Goal: Information Seeking & Learning: Learn about a topic

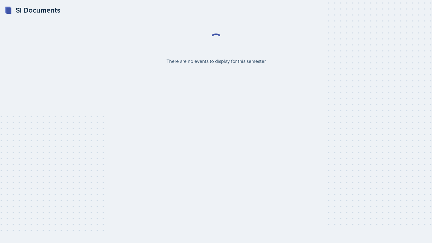
select select "2bed604d-1099-4043-b1bc-2365e8740244"
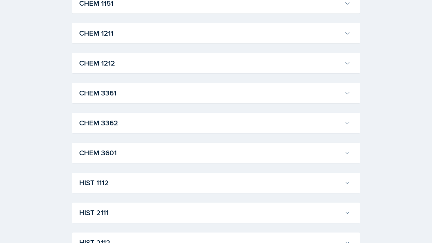
scroll to position [294, 0]
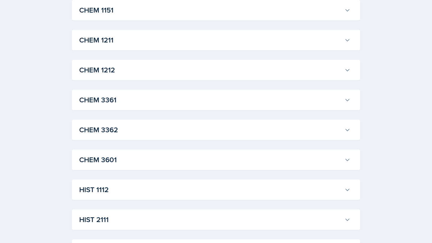
click at [209, 99] on h3 "CHEM 3361" at bounding box center [210, 100] width 263 height 11
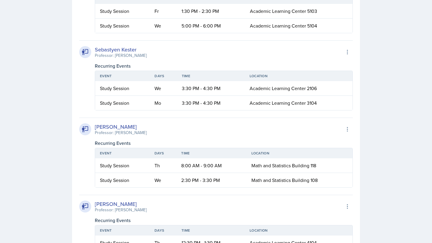
scroll to position [434, 0]
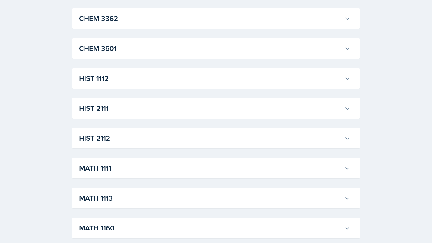
click at [237, 66] on div "ACCT 2101 [PERSON_NAME] Professor: [PERSON_NAME] Export to Google Calendar Recu…" at bounding box center [216, 15] width 288 height 1226
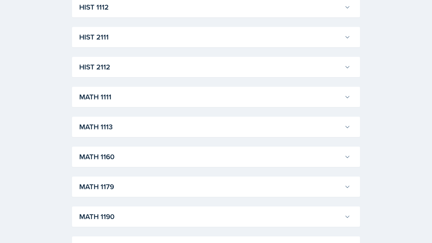
scroll to position [861, 0]
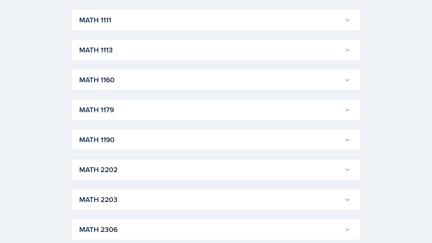
click at [208, 80] on h3 "MATH 1160" at bounding box center [210, 80] width 263 height 11
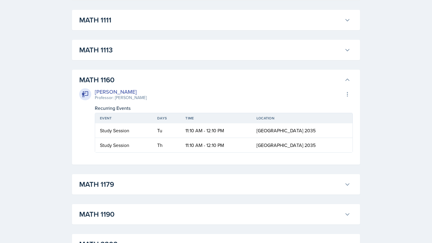
click at [208, 80] on h3 "MATH 1160" at bounding box center [210, 80] width 263 height 11
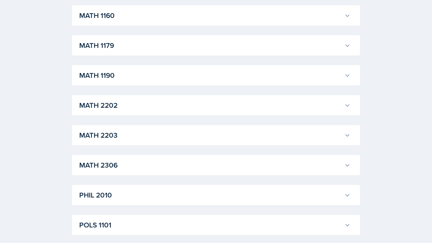
scroll to position [936, 0]
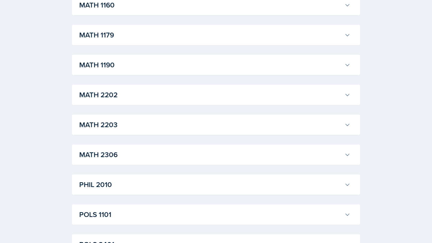
click at [193, 145] on div "MATH 2306 [PERSON_NAME] Professor: [PERSON_NAME] Export to Google Calendar Recu…" at bounding box center [216, 155] width 288 height 20
click at [192, 151] on h3 "MATH 2306" at bounding box center [210, 155] width 263 height 11
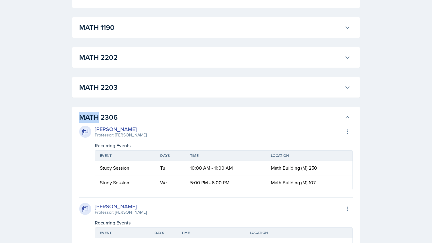
scroll to position [1013, 0]
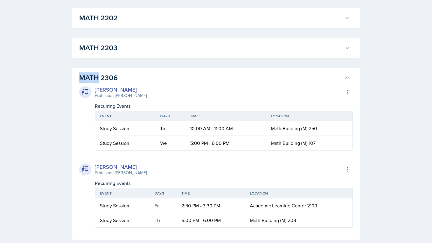
click at [180, 74] on h3 "MATH 2306" at bounding box center [210, 78] width 263 height 11
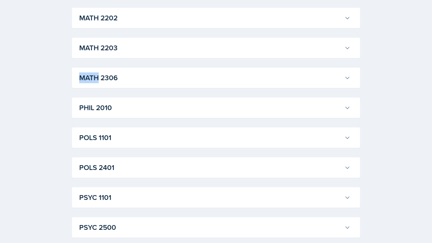
click at [180, 74] on h3 "MATH 2306" at bounding box center [210, 78] width 263 height 11
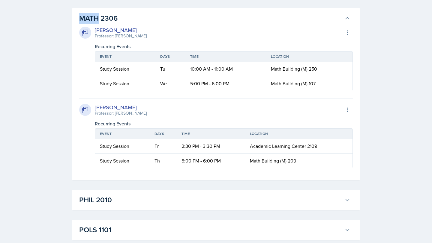
scroll to position [1047, 0]
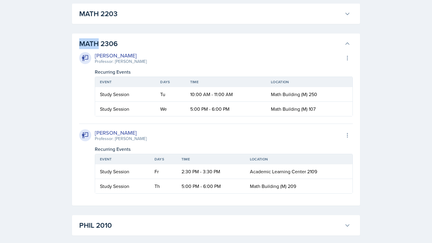
click at [212, 41] on h3 "MATH 2306" at bounding box center [210, 43] width 263 height 11
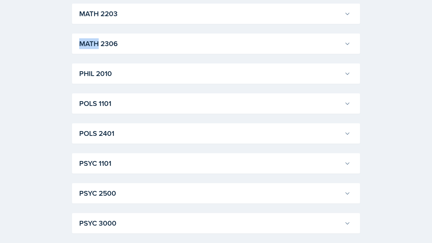
click at [212, 41] on h3 "MATH 2306" at bounding box center [210, 43] width 263 height 11
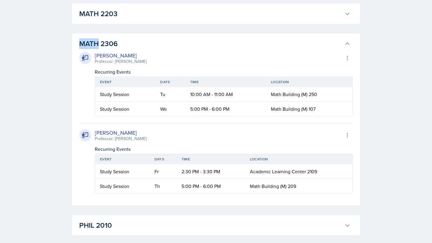
click at [212, 41] on h3 "MATH 2306" at bounding box center [210, 43] width 263 height 11
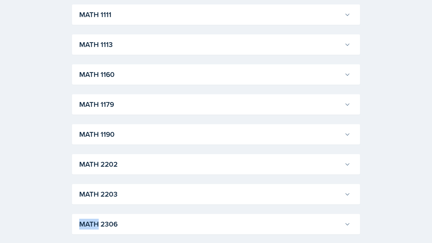
scroll to position [868, 0]
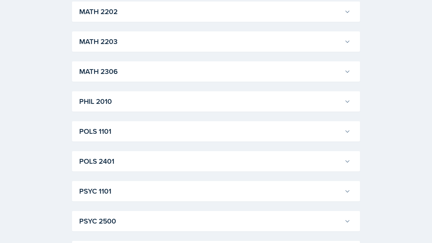
scroll to position [997, 0]
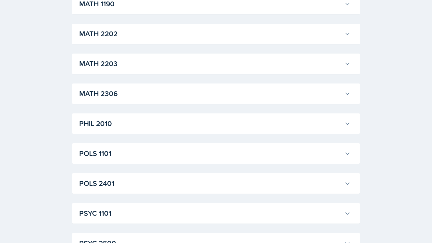
click at [136, 97] on h3 "MATH 2306" at bounding box center [210, 93] width 263 height 11
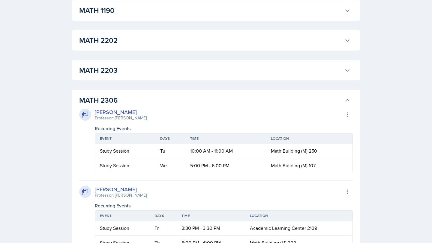
scroll to position [988, 0]
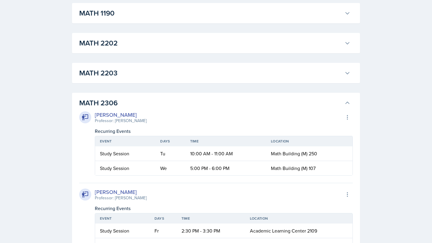
click at [222, 78] on h3 "MATH 2203" at bounding box center [210, 73] width 263 height 11
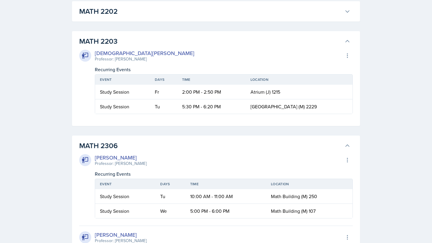
scroll to position [1031, 0]
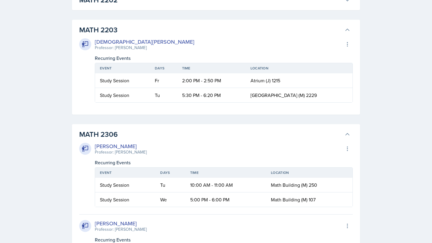
click at [138, 135] on h3 "MATH 2306" at bounding box center [210, 134] width 263 height 11
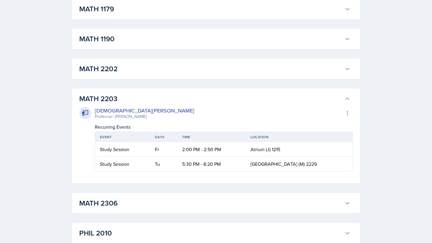
scroll to position [961, 0]
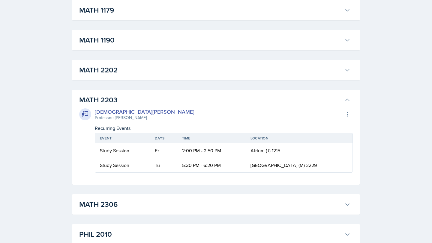
click at [116, 71] on h3 "MATH 2202" at bounding box center [210, 70] width 263 height 11
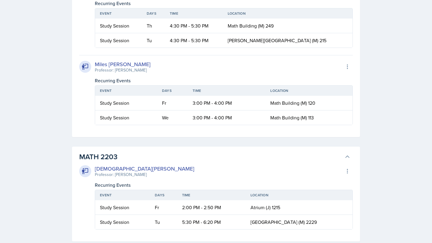
scroll to position [1530, 0]
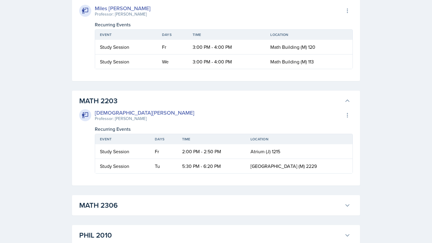
click at [127, 93] on div "MATH 2203 [PERSON_NAME] Professor: [PERSON_NAME] Export to Google Calendar Recu…" at bounding box center [216, 138] width 288 height 95
click at [127, 99] on h3 "MATH 2203" at bounding box center [210, 101] width 263 height 11
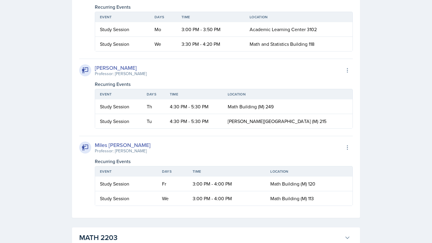
scroll to position [1393, 0]
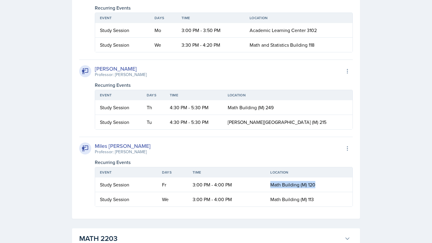
drag, startPoint x: 314, startPoint y: 185, endPoint x: 257, endPoint y: 183, distance: 57.3
click at [257, 183] on tr "Study Session Fr 3:00 PM - 4:00 PM Math Building (M) 120" at bounding box center [223, 185] width 257 height 15
click at [252, 162] on div "Recurring Events" at bounding box center [224, 162] width 258 height 7
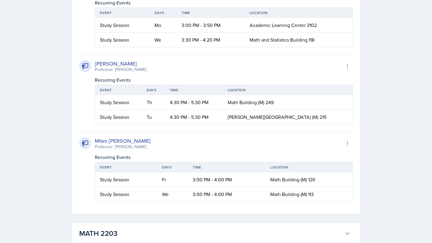
scroll to position [1402, 0]
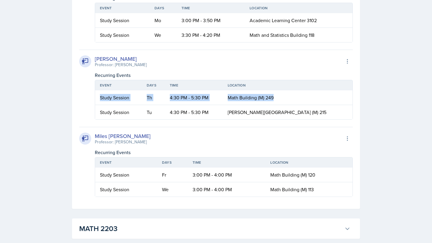
drag, startPoint x: 100, startPoint y: 97, endPoint x: 301, endPoint y: 98, distance: 201.8
click at [301, 98] on tr "Study Session Th 4:30 PM - 5:30 PM Math Building (M) 249" at bounding box center [223, 98] width 257 height 15
copy tr "Study Session Th 4:30 PM - 5:30 PM Math Building (M) 249"
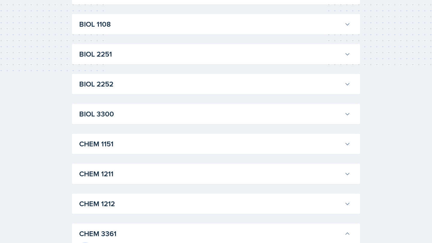
scroll to position [161, 0]
click at [211, 79] on h3 "BIOL 2252" at bounding box center [210, 83] width 263 height 11
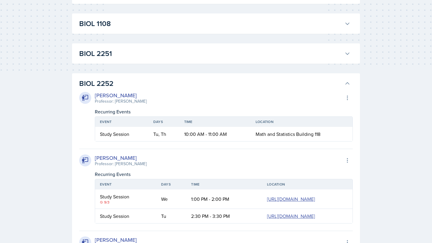
click at [211, 59] on h3 "BIOL 2251" at bounding box center [210, 53] width 263 height 11
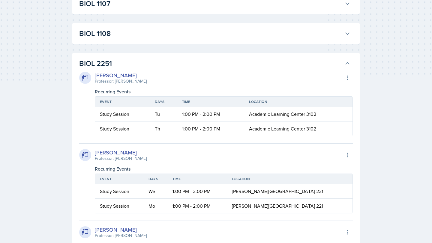
scroll to position [120, 0]
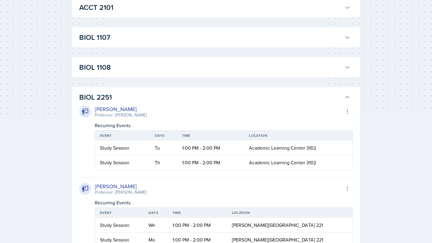
scroll to position [116, 0]
click at [156, 97] on h3 "BIOL 2251" at bounding box center [210, 98] width 263 height 11
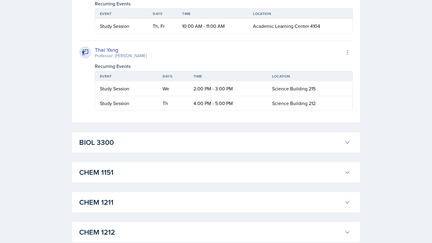
scroll to position [423, 0]
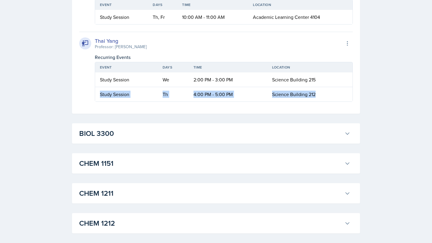
drag, startPoint x: 100, startPoint y: 133, endPoint x: 317, endPoint y: 132, distance: 216.7
click at [317, 102] on tr "Study Session Th 4:00 PM - 5:00 PM Science Building 212" at bounding box center [223, 94] width 257 height 14
copy tr "Study Session Th 4:00 PM - 5:00 PM Science Building 212"
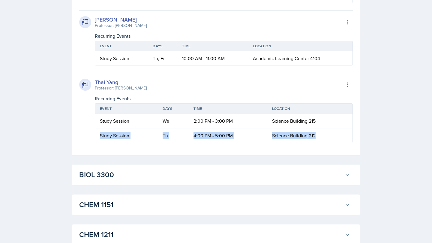
scroll to position [391, 0]
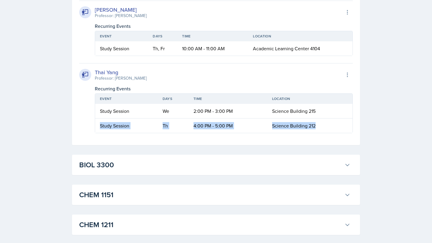
click at [222, 104] on th "Time" at bounding box center [228, 99] width 79 height 10
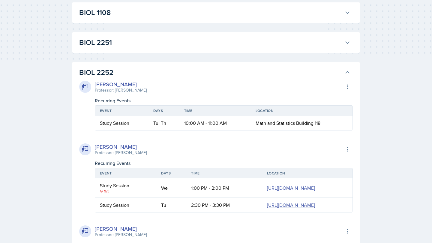
scroll to position [168, 0]
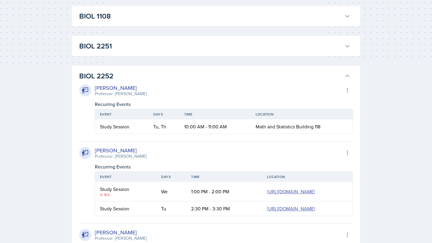
click at [192, 79] on h3 "BIOL 2252" at bounding box center [210, 76] width 263 height 11
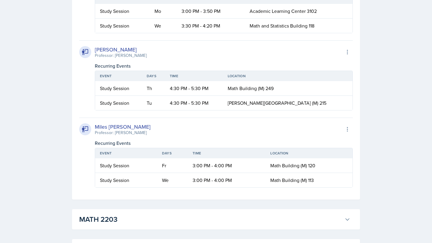
scroll to position [1413, 0]
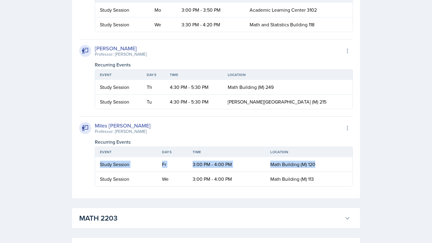
drag, startPoint x: 100, startPoint y: 165, endPoint x: 317, endPoint y: 165, distance: 216.7
click at [317, 165] on tr "Study Session Fr 3:00 PM - 4:00 PM Math Building (M) 120" at bounding box center [223, 164] width 257 height 15
copy tr "Study Session Fr 3:00 PM - 4:00 PM Math Building (M) 120"
click at [216, 176] on td "3:00 PM - 4:00 PM" at bounding box center [227, 179] width 78 height 14
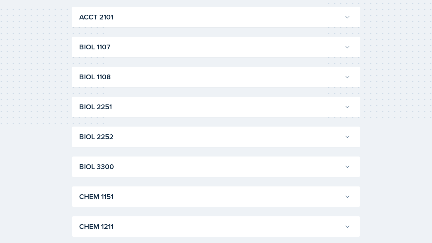
scroll to position [106, 0]
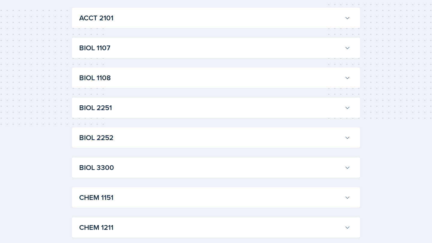
click at [158, 139] on h3 "BIOL 2252" at bounding box center [210, 138] width 263 height 11
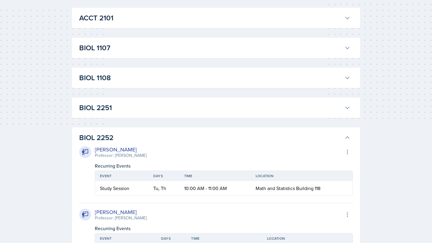
click at [158, 139] on h3 "BIOL 2252" at bounding box center [210, 138] width 263 height 11
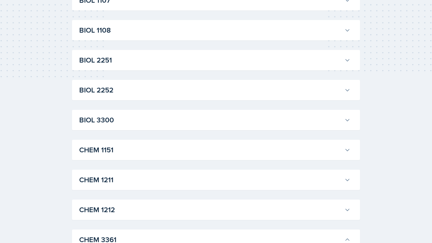
scroll to position [144, 0]
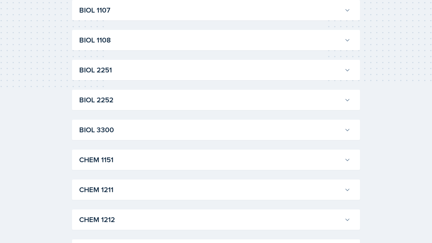
click at [153, 100] on h3 "BIOL 2252" at bounding box center [210, 100] width 263 height 11
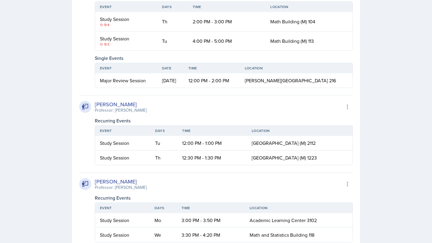
scroll to position [1598, 0]
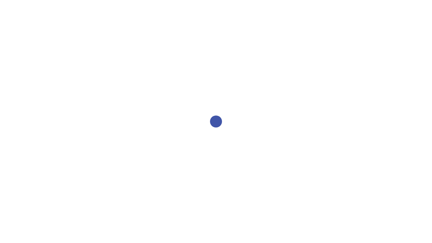
select select "2bed604d-1099-4043-b1bc-2365e8740244"
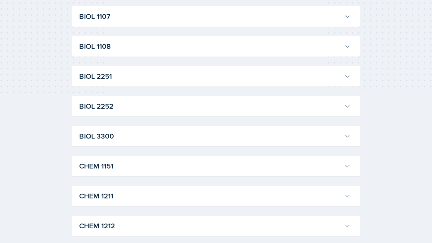
scroll to position [142, 0]
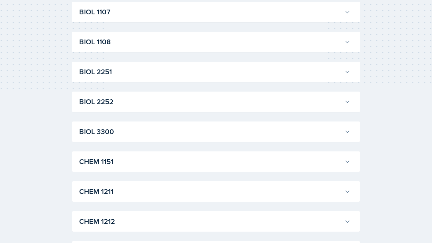
click at [175, 100] on h3 "BIOL 2252" at bounding box center [210, 102] width 263 height 11
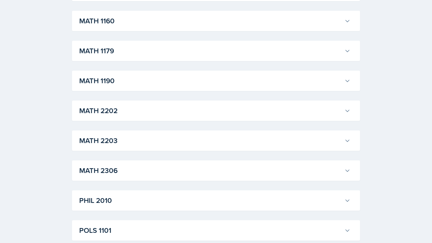
scroll to position [897, 0]
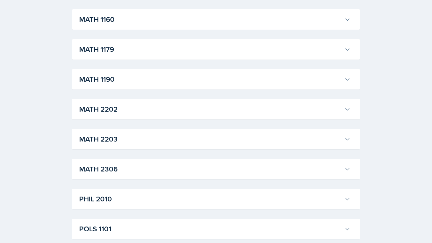
click at [175, 25] on h3 "MATH 1160" at bounding box center [210, 19] width 263 height 11
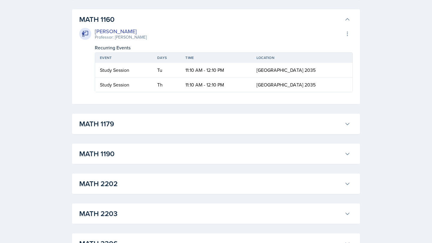
click at [175, 25] on h3 "MATH 1160" at bounding box center [210, 19] width 263 height 11
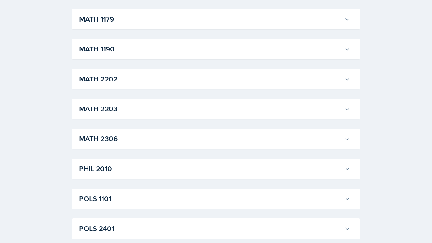
scroll to position [929, 0]
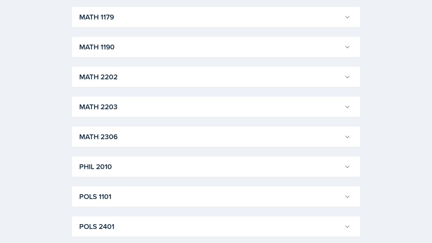
click at [169, 82] on h3 "MATH 2202" at bounding box center [210, 77] width 263 height 11
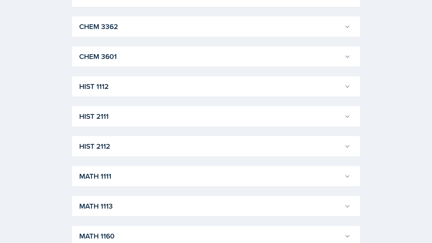
scroll to position [668, 0]
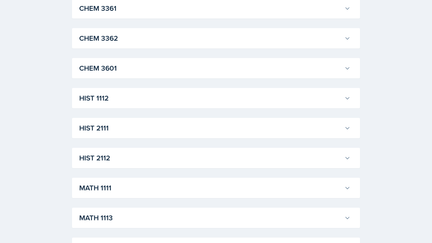
click at [186, 49] on div "CHEM 3362 Jenny Kim Professor: Jack Duff Export to Google Calendar Recurring Ev…" at bounding box center [216, 38] width 288 height 20
click at [186, 44] on h3 "CHEM 3362" at bounding box center [210, 38] width 263 height 11
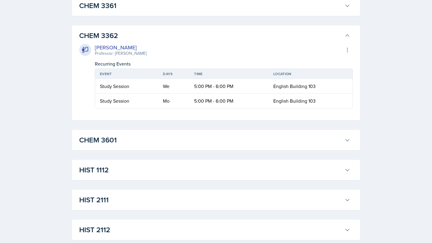
click at [186, 41] on h3 "CHEM 3362" at bounding box center [210, 35] width 263 height 11
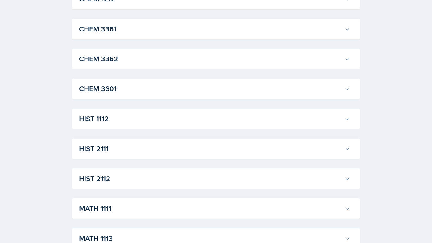
scroll to position [651, 0]
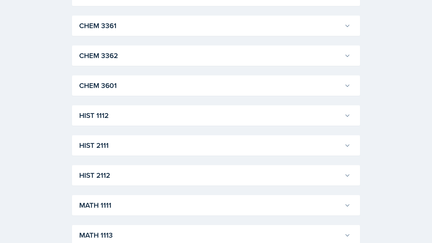
click at [174, 61] on h3 "CHEM 3362" at bounding box center [210, 55] width 263 height 11
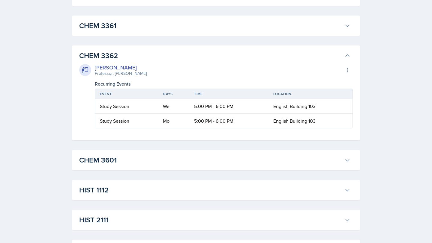
click at [174, 61] on h3 "CHEM 3362" at bounding box center [210, 55] width 263 height 11
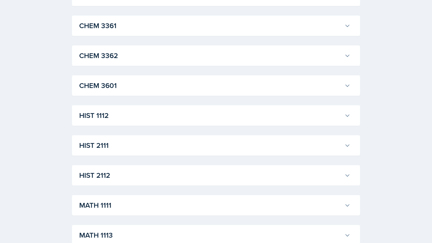
click at [174, 61] on h3 "CHEM 3362" at bounding box center [210, 55] width 263 height 11
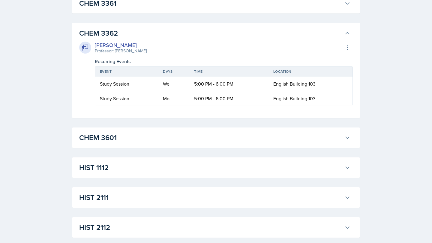
scroll to position [676, 0]
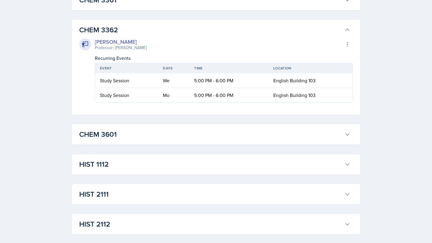
click at [198, 35] on h3 "CHEM 3362" at bounding box center [210, 30] width 263 height 11
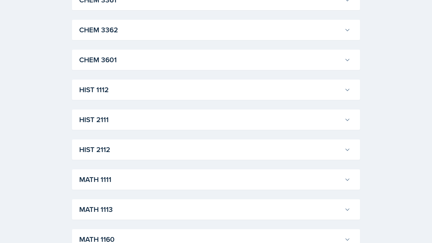
click at [198, 35] on h3 "CHEM 3362" at bounding box center [210, 30] width 263 height 11
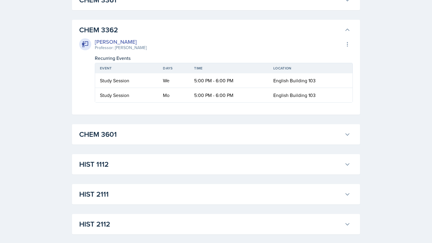
click at [195, 5] on h3 "CHEM 3361" at bounding box center [210, 0] width 263 height 11
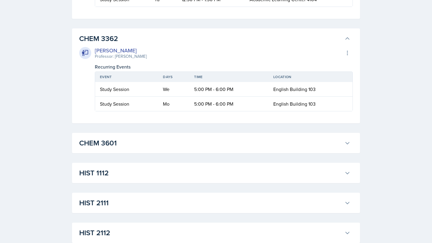
scroll to position [973, 0]
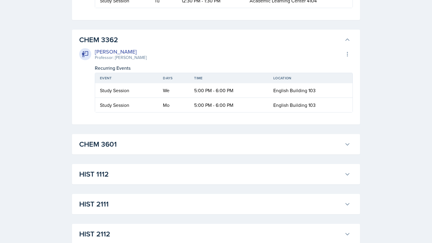
click at [199, 45] on h3 "CHEM 3362" at bounding box center [210, 39] width 263 height 11
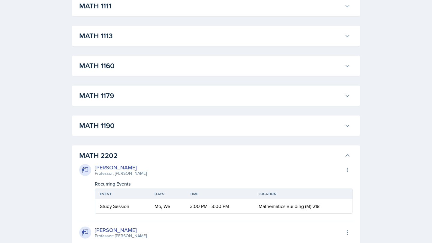
scroll to position [1135, 0]
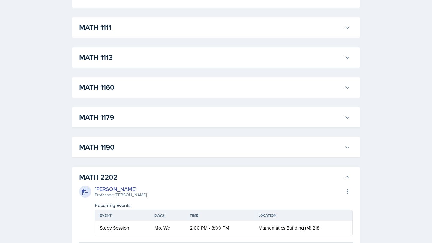
click at [140, 198] on div "Ian Chapman Professor: Sunny Kang Export to Google Calendar" at bounding box center [215, 191] width 273 height 13
click at [144, 183] on h3 "MATH 2202" at bounding box center [210, 177] width 263 height 11
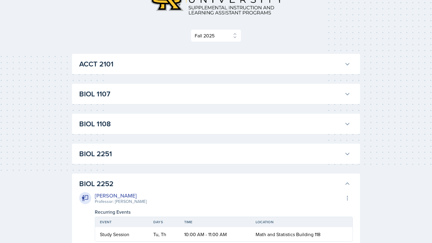
scroll to position [0, 0]
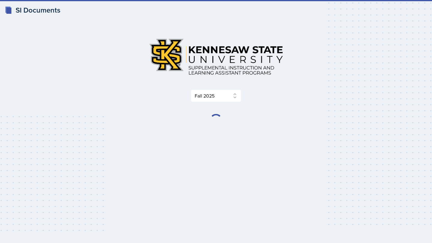
select select "2bed604d-1099-4043-b1bc-2365e8740244"
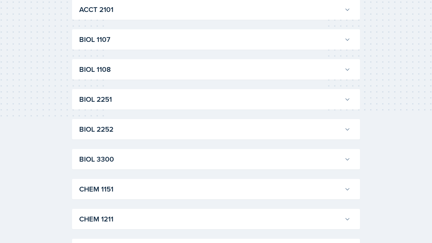
scroll to position [122, 0]
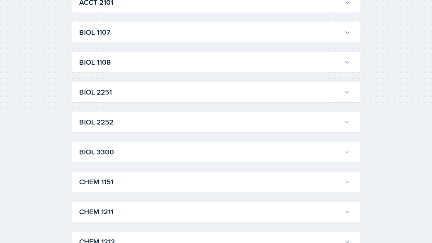
click at [160, 124] on h3 "BIOL 2252" at bounding box center [210, 122] width 263 height 11
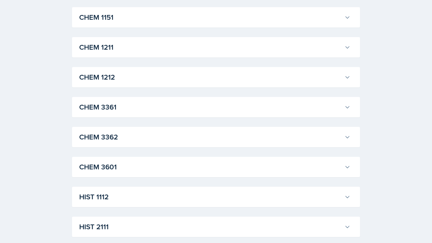
scroll to position [582, 0]
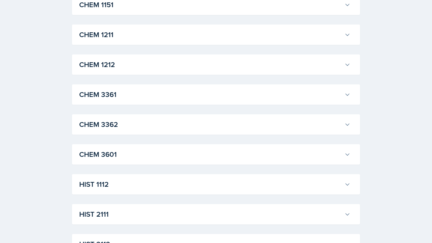
click at [167, 100] on h3 "CHEM 3361" at bounding box center [210, 94] width 263 height 11
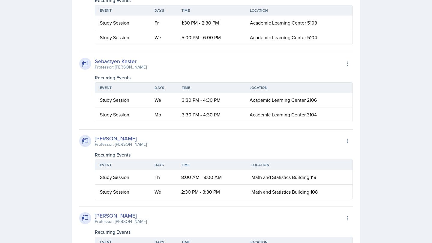
scroll to position [702, 0]
